Goal: Transaction & Acquisition: Download file/media

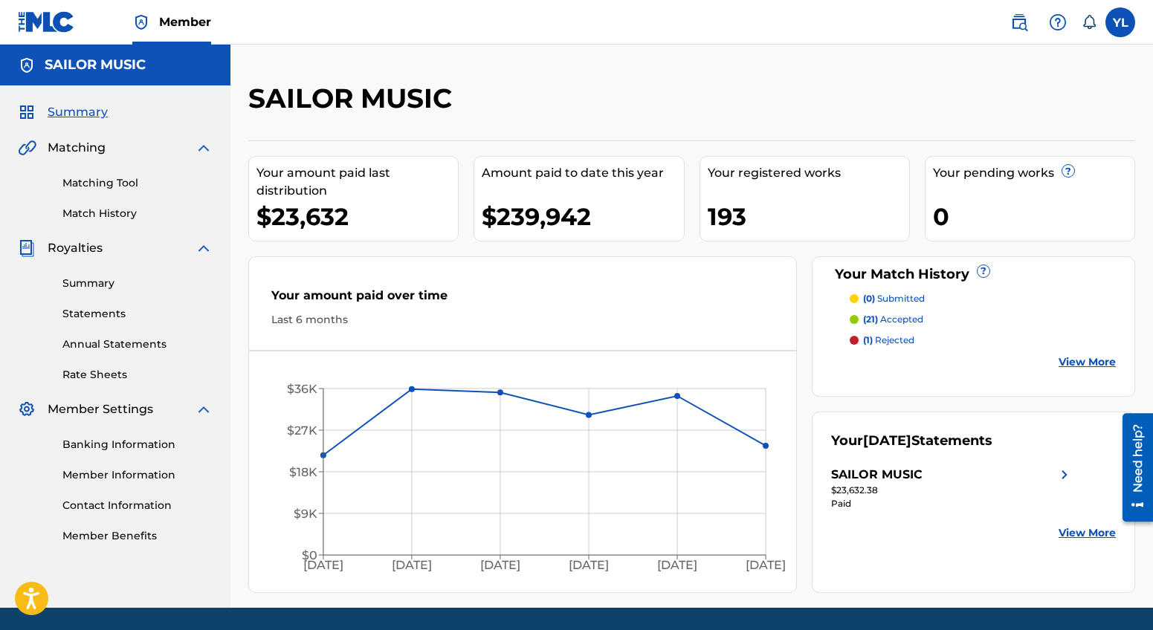
click at [89, 317] on link "Statements" at bounding box center [137, 314] width 150 height 16
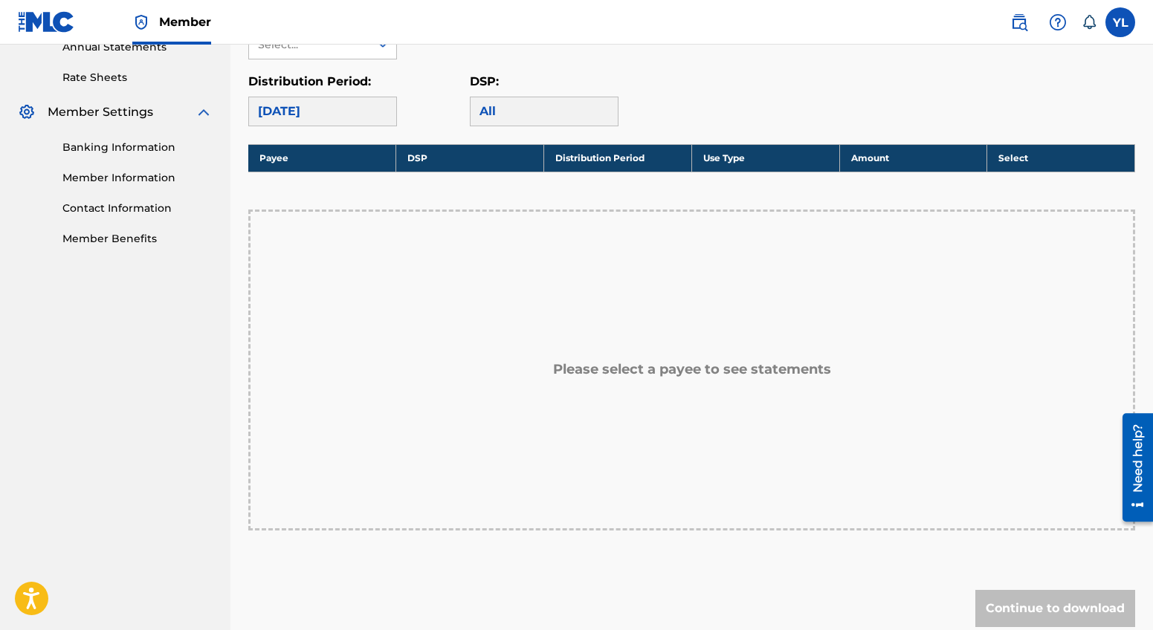
scroll to position [74, 0]
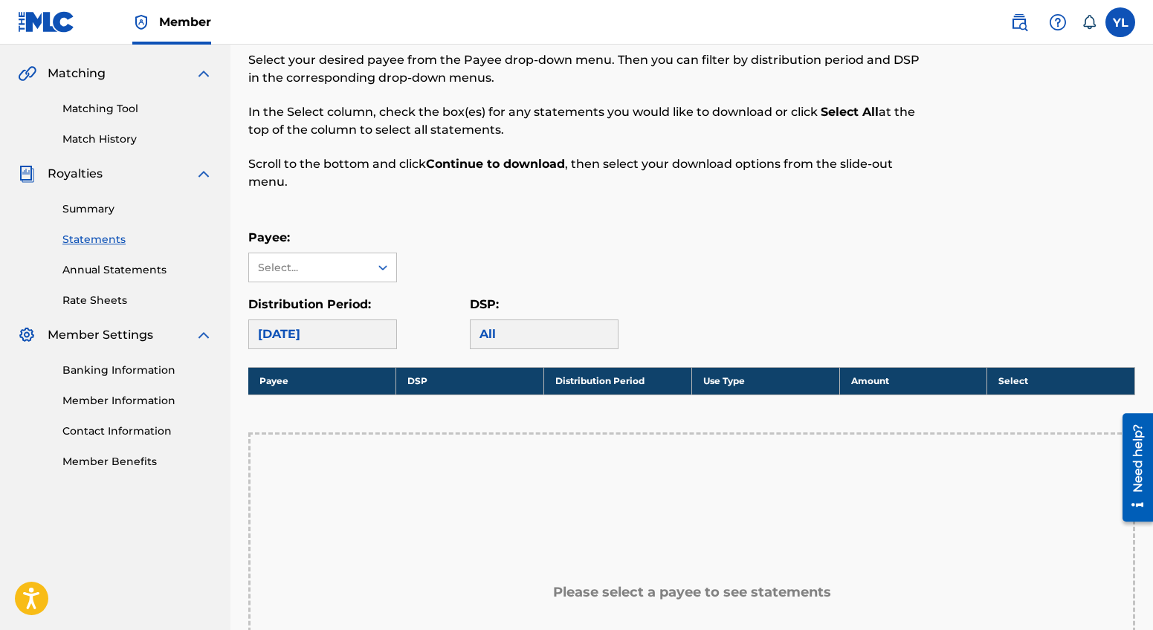
click at [84, 211] on link "Summary" at bounding box center [137, 209] width 150 height 16
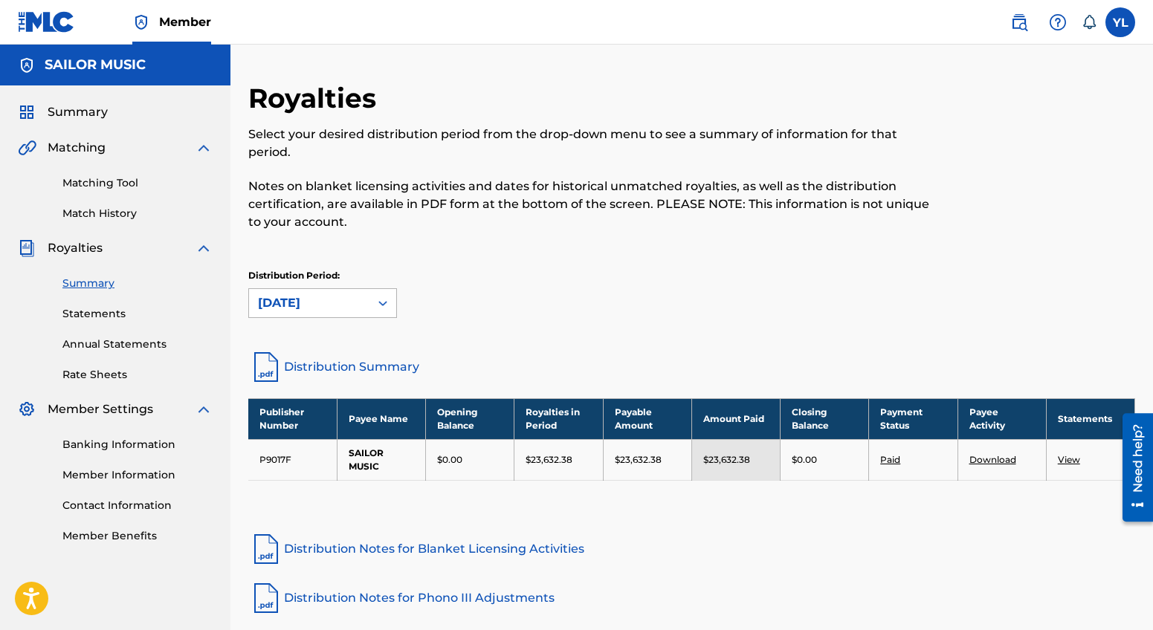
click at [351, 296] on div "[DATE]" at bounding box center [309, 303] width 103 height 18
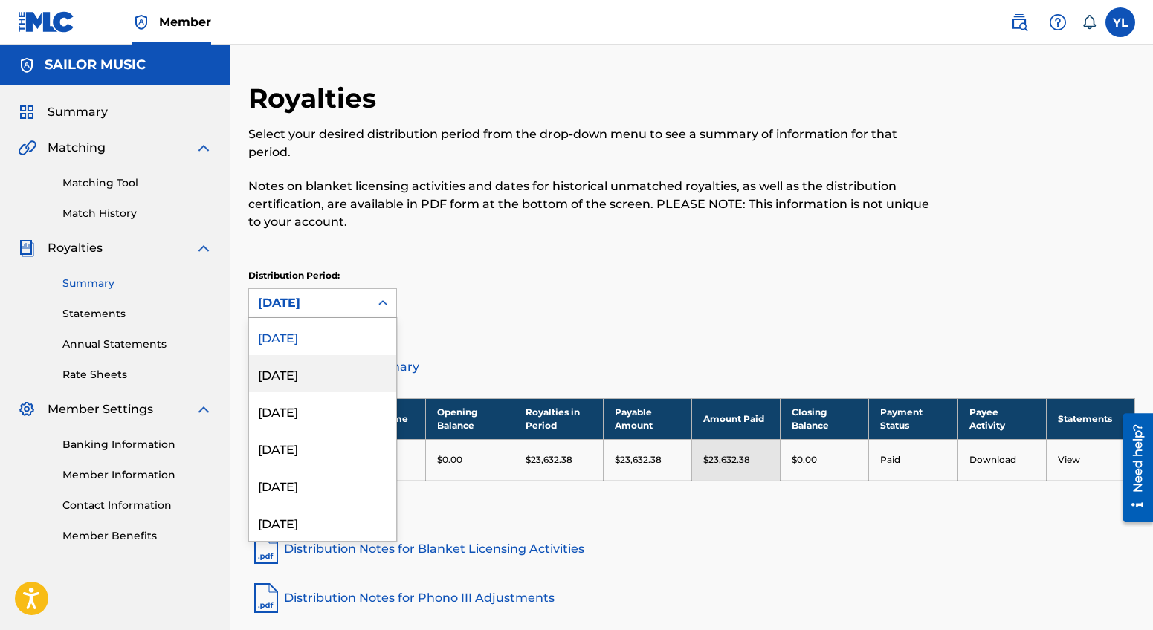
click at [303, 376] on div "[DATE]" at bounding box center [322, 373] width 147 height 37
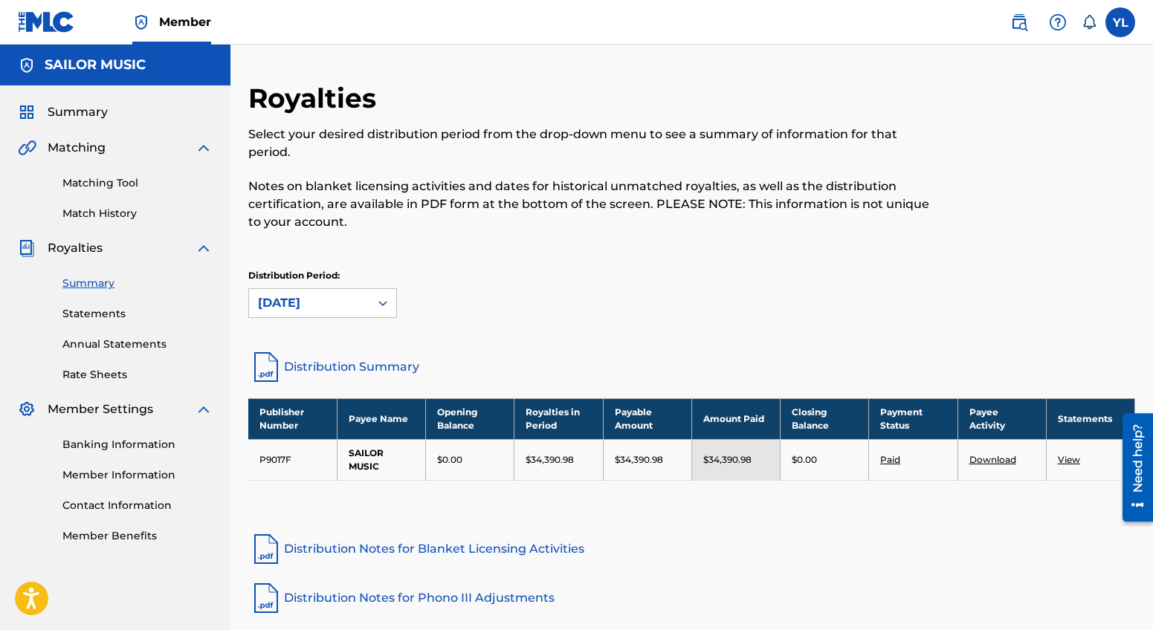
click at [979, 462] on link "Download" at bounding box center [993, 459] width 47 height 11
